Goal: Navigation & Orientation: Find specific page/section

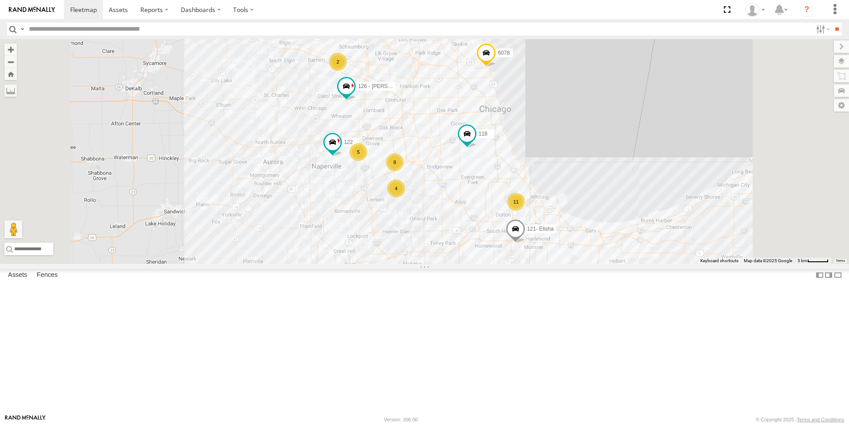
click at [26, 12] on img at bounding box center [32, 10] width 46 height 6
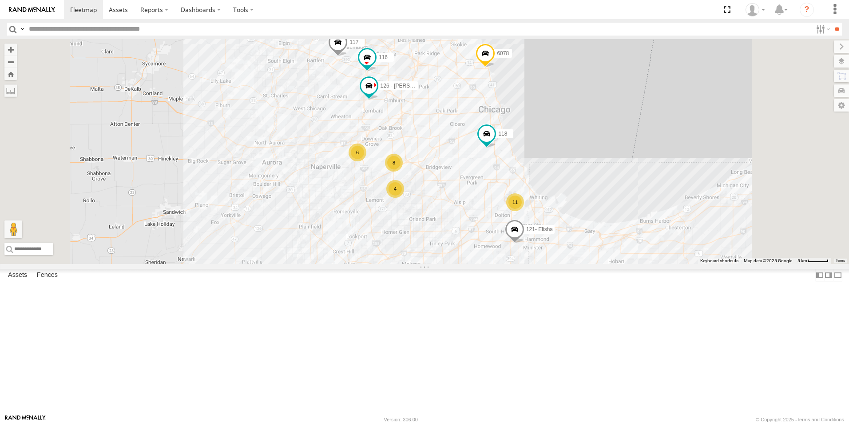
click at [28, 7] on img at bounding box center [32, 10] width 46 height 6
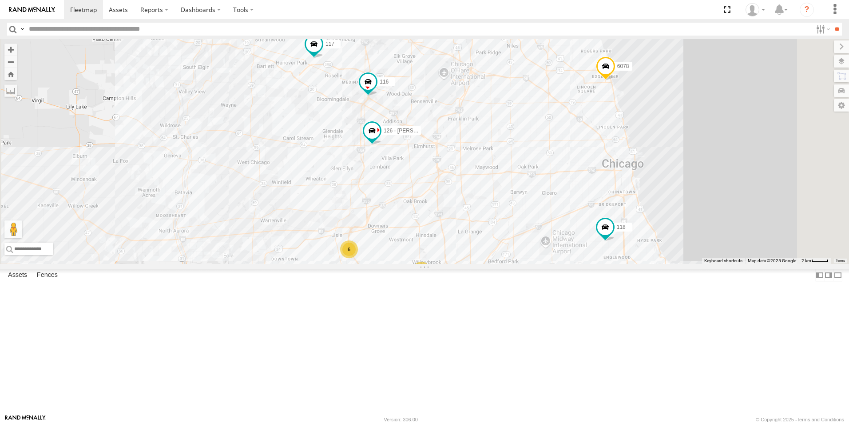
drag, startPoint x: 431, startPoint y: 102, endPoint x: 409, endPoint y: 164, distance: 66.2
click at [409, 164] on div "126 - Cory F 121- Elisha 117 116 118 6078 8 11 6 4" at bounding box center [424, 151] width 849 height 225
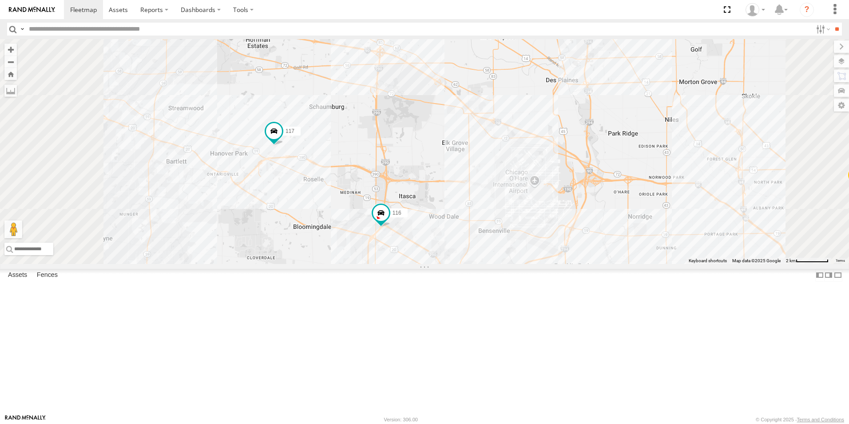
click at [32, 12] on img at bounding box center [32, 10] width 46 height 6
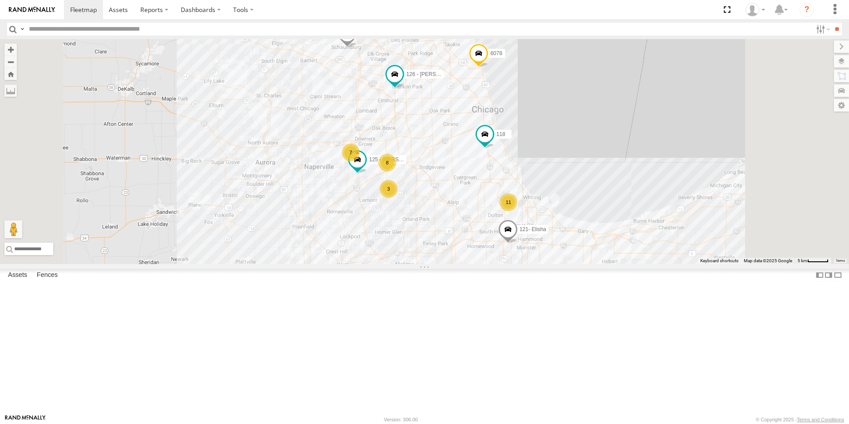
click at [41, 6] on link at bounding box center [32, 9] width 64 height 19
